Goal: Task Accomplishment & Management: Manage account settings

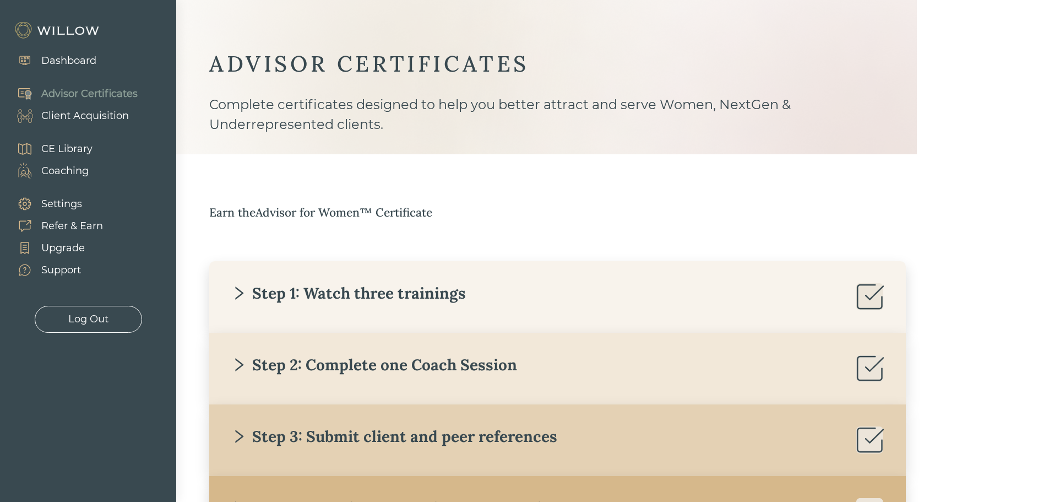
click at [68, 62] on div "Dashboard" at bounding box center [68, 60] width 55 height 15
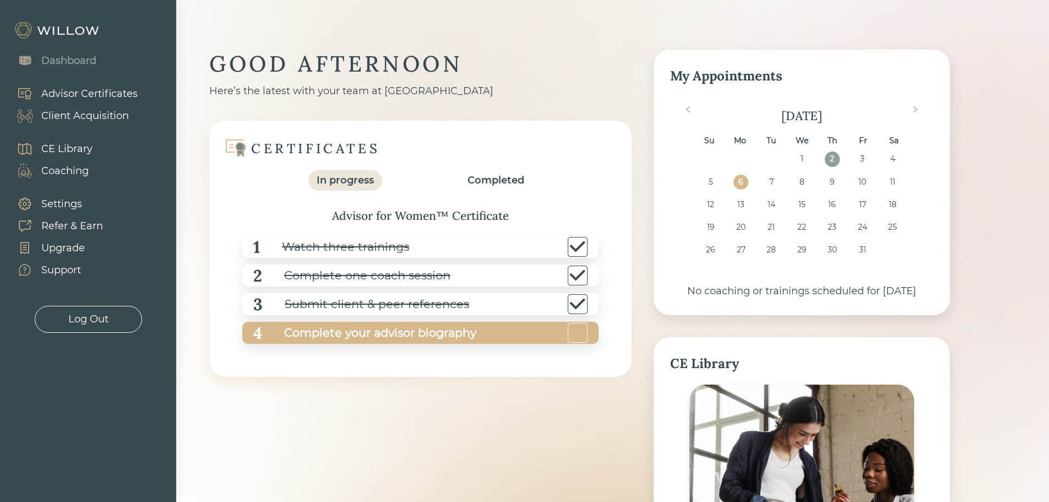
click at [331, 333] on div "Complete your advisor biography" at bounding box center [369, 332] width 214 height 25
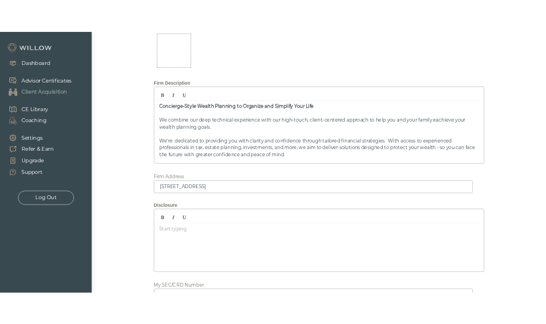
scroll to position [1110, 0]
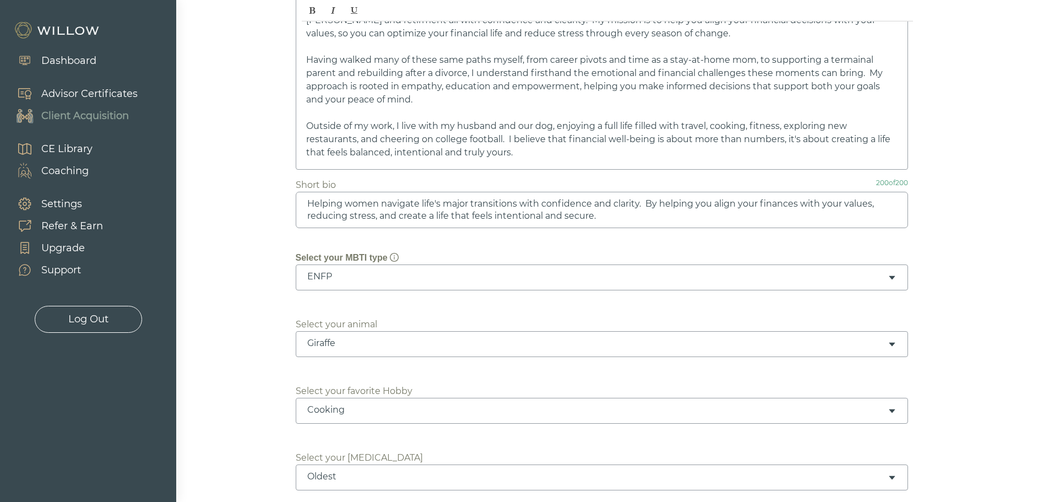
scroll to position [0, 0]
